Goal: Information Seeking & Learning: Learn about a topic

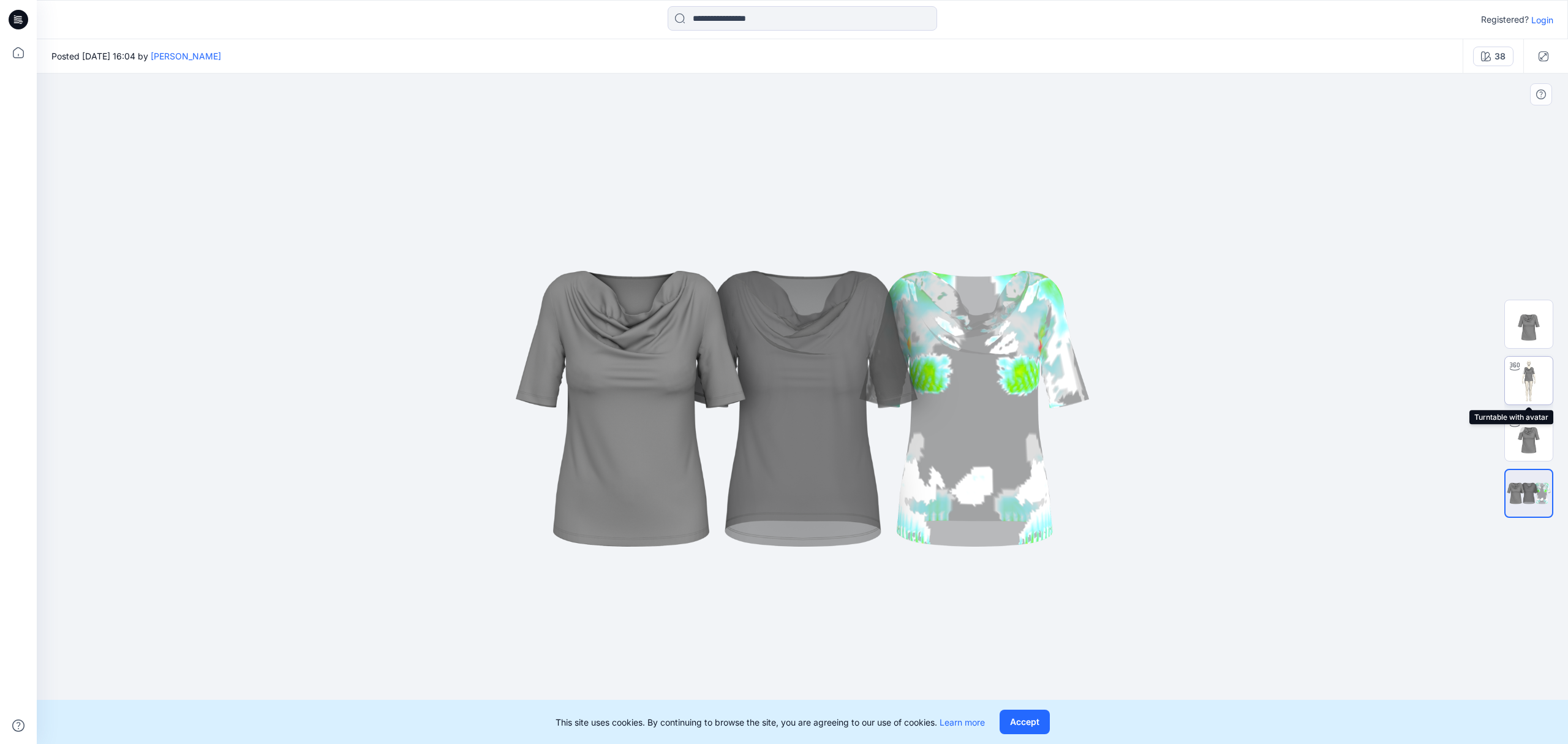
click at [1514, 373] on div at bounding box center [1515, 366] width 20 height 20
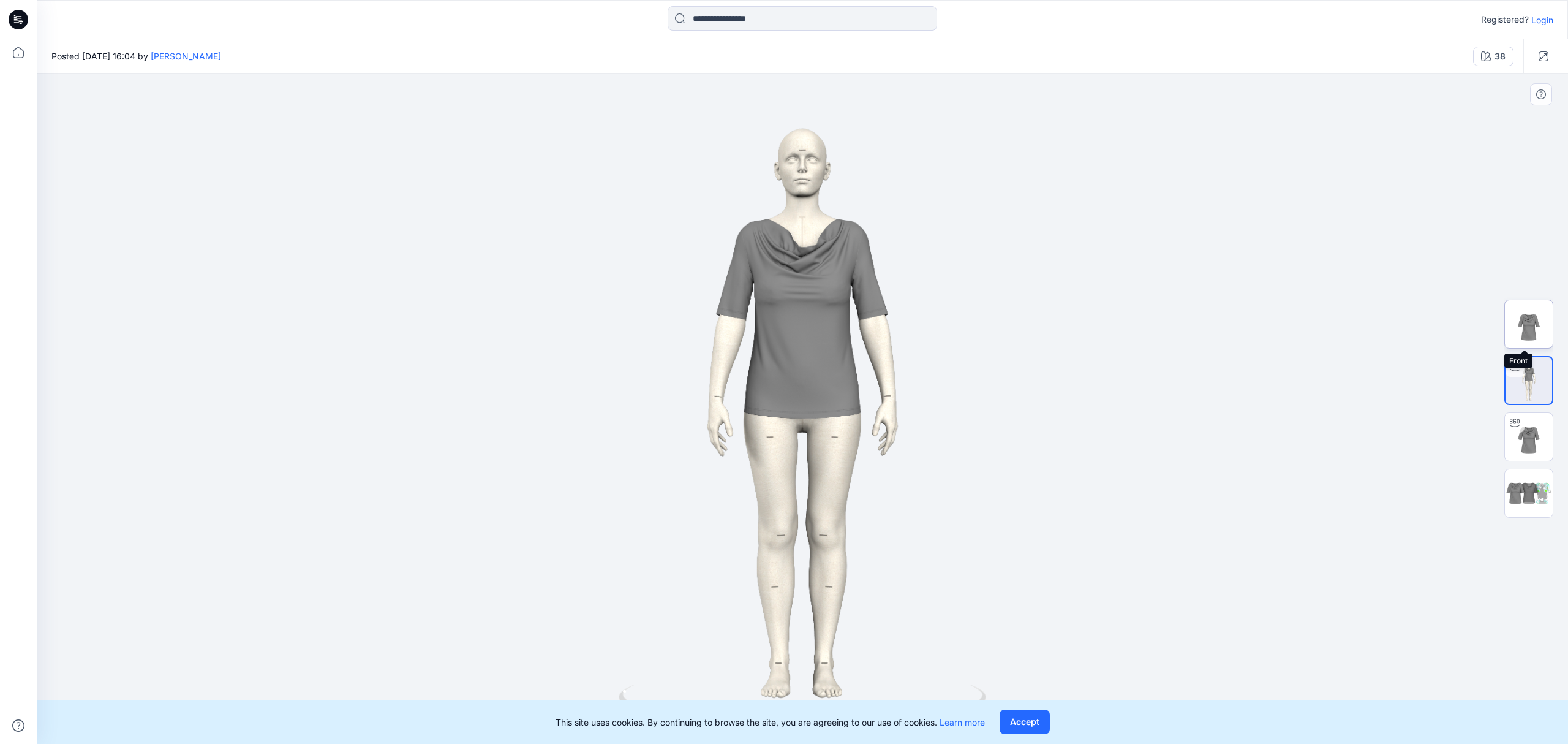
click at [1524, 323] on img at bounding box center [1529, 325] width 48 height 48
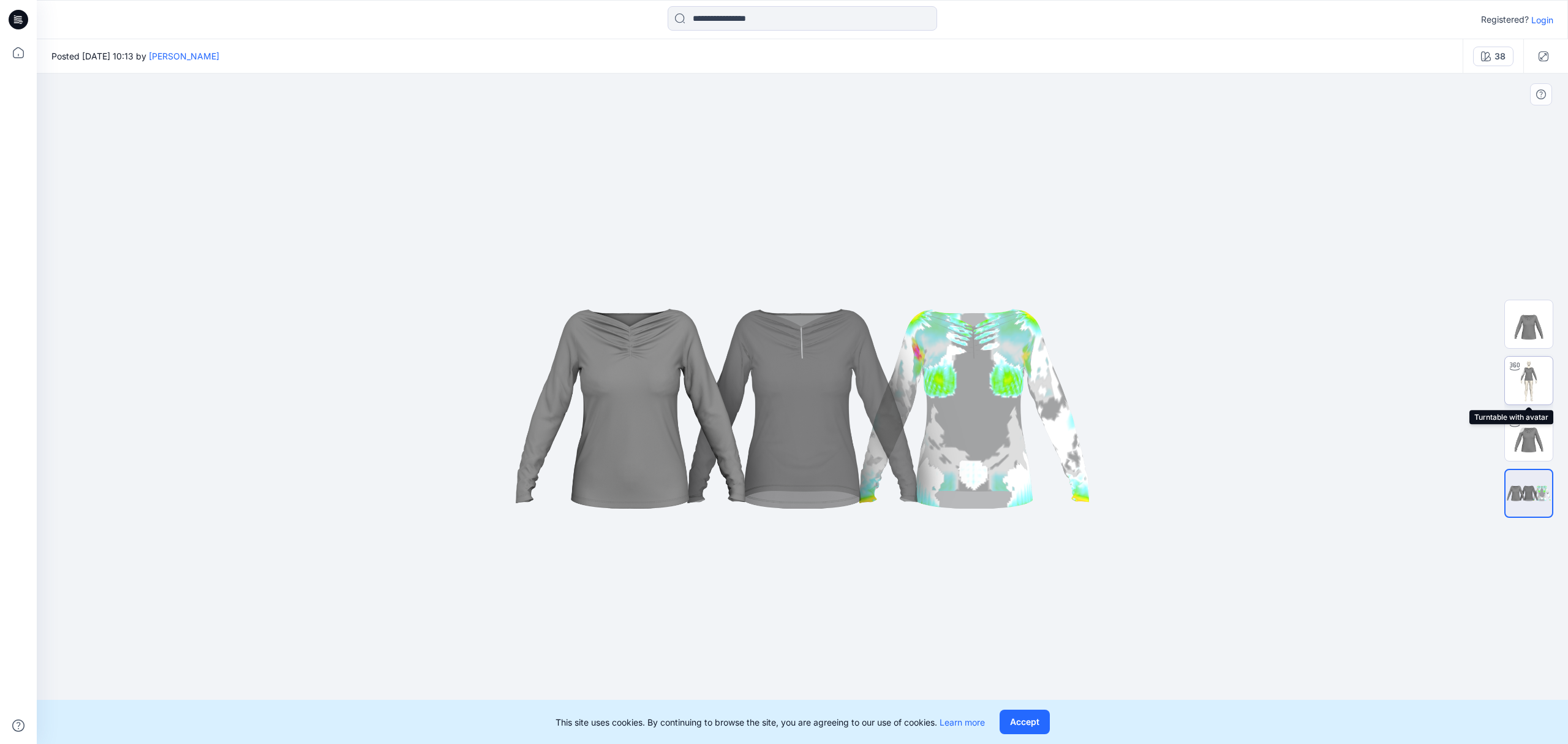
click at [1528, 383] on img at bounding box center [1529, 381] width 48 height 48
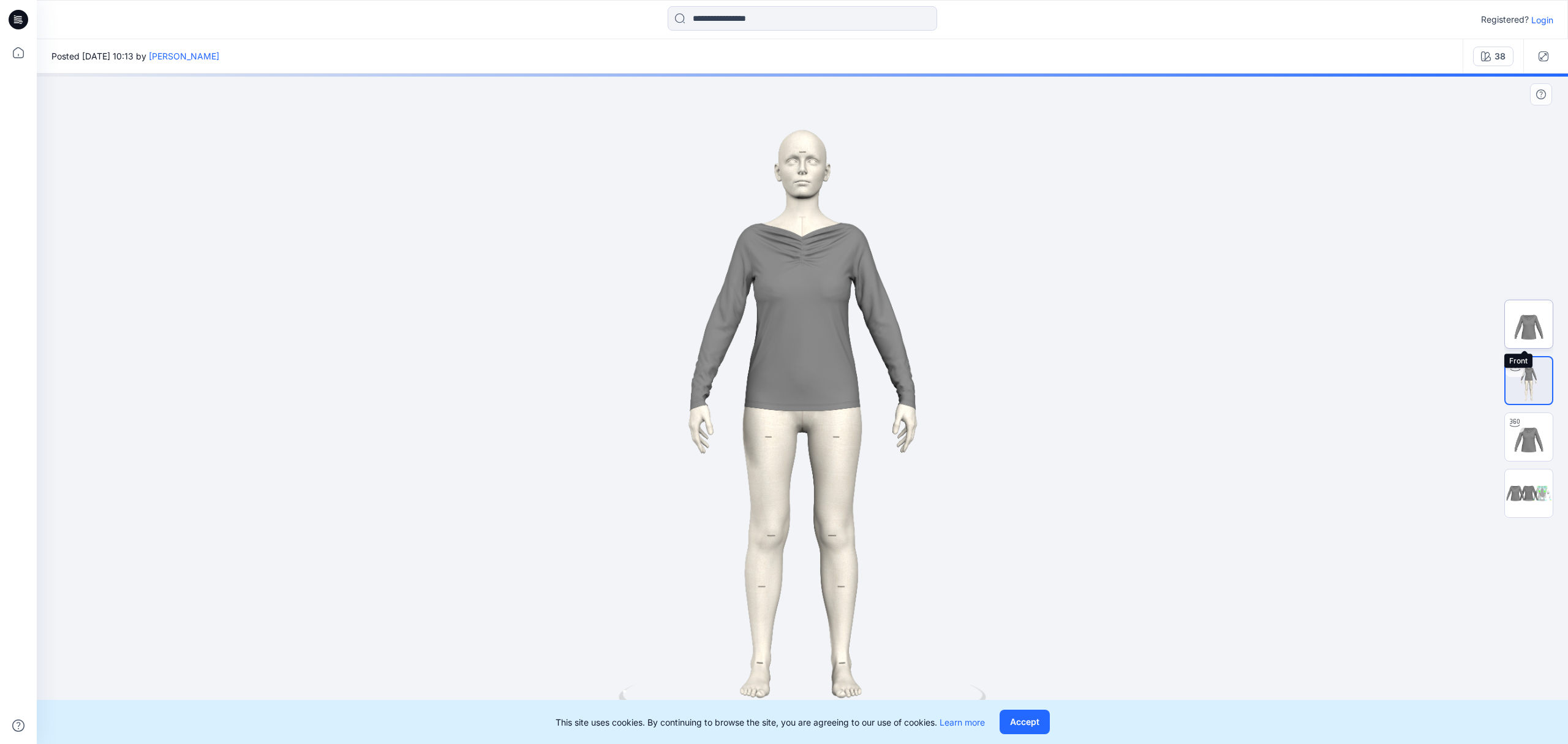
click at [1531, 330] on img at bounding box center [1529, 325] width 48 height 48
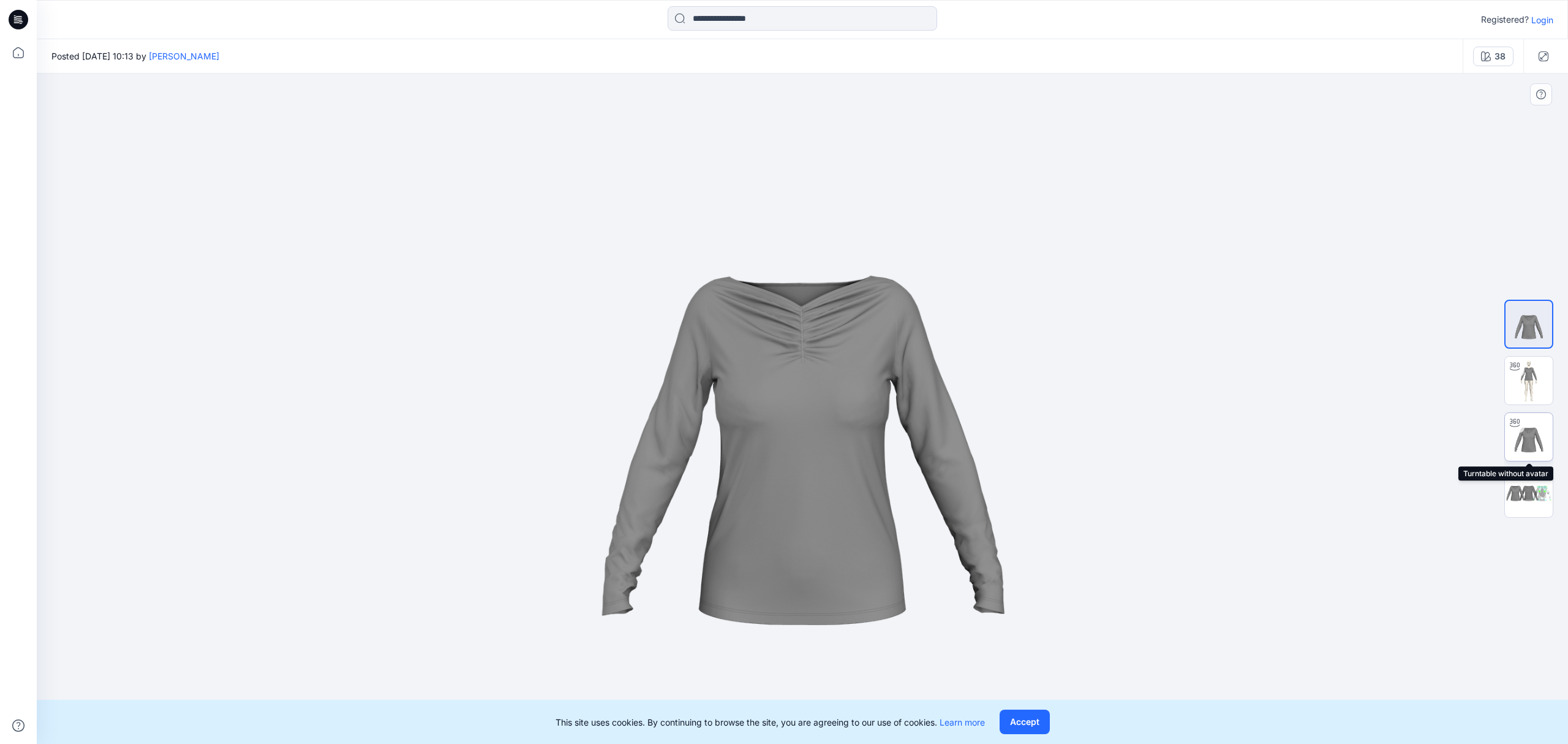
click at [1526, 435] on img at bounding box center [1529, 437] width 48 height 48
